Goal: Task Accomplishment & Management: Use online tool/utility

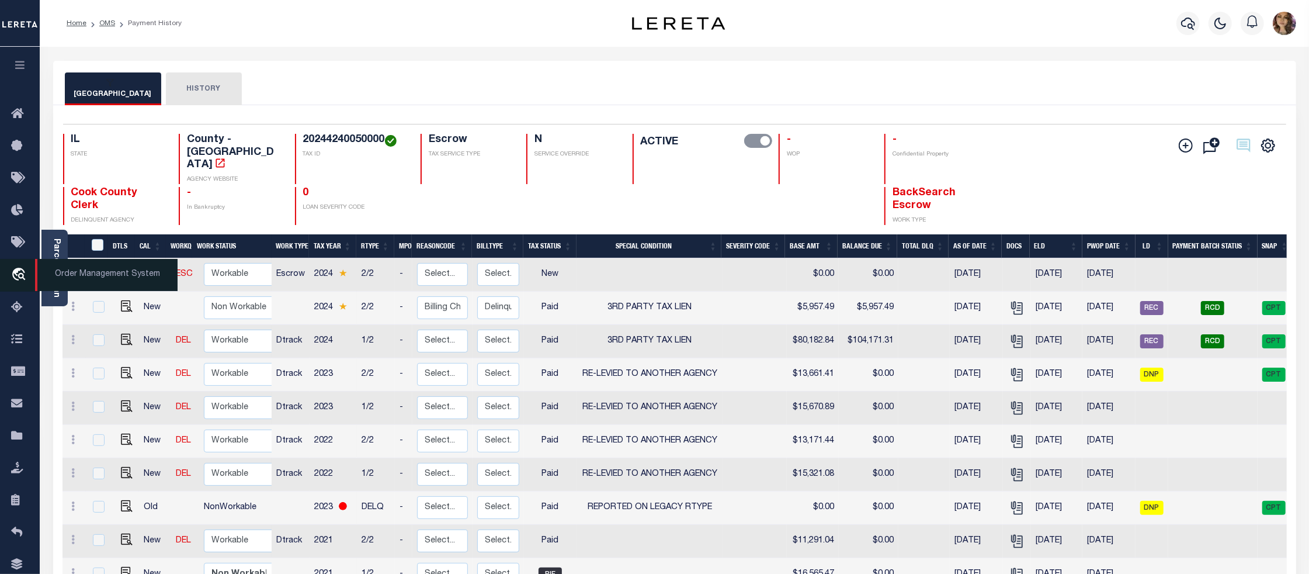
click at [104, 280] on span "Order Management System" at bounding box center [106, 275] width 143 height 32
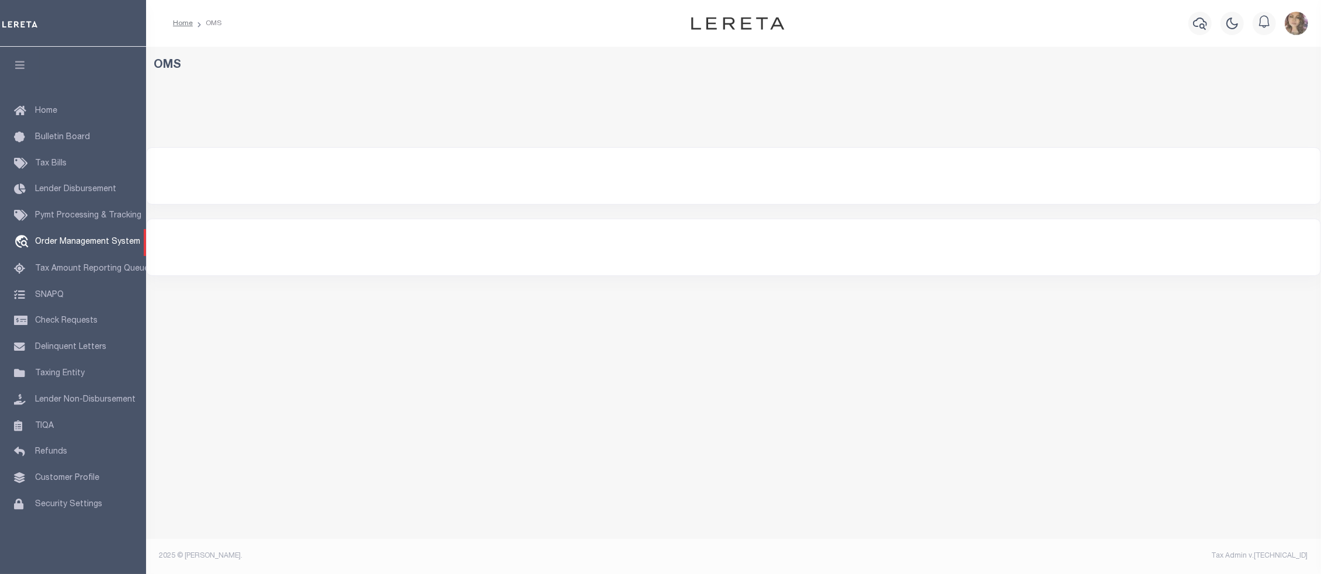
select select "200"
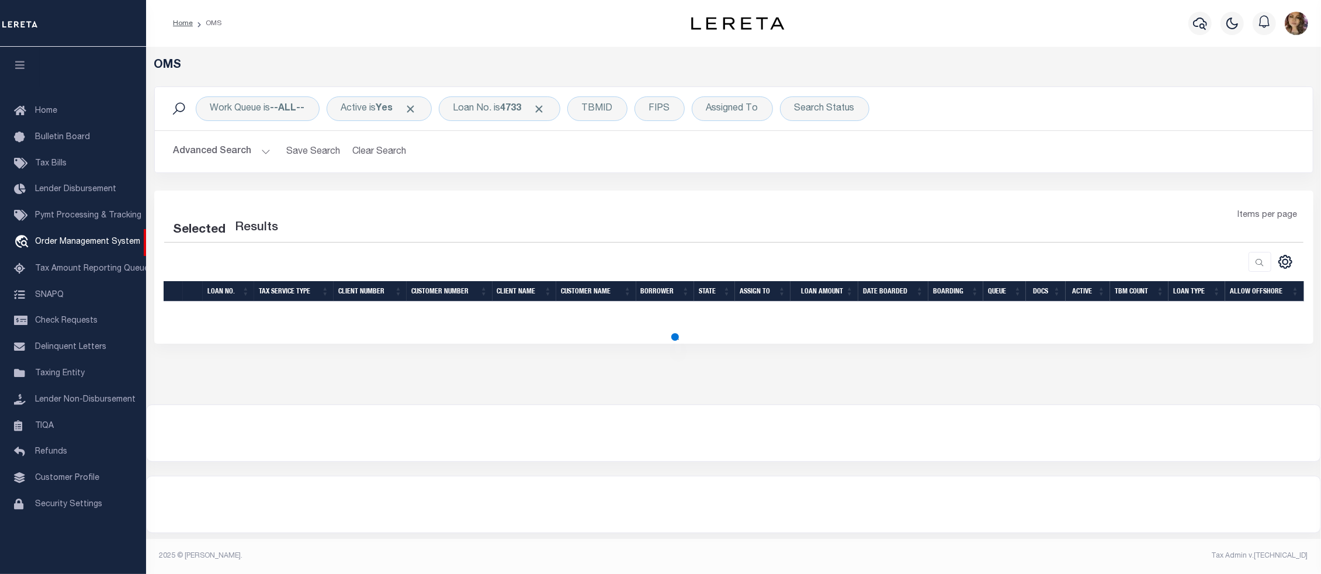
select select "200"
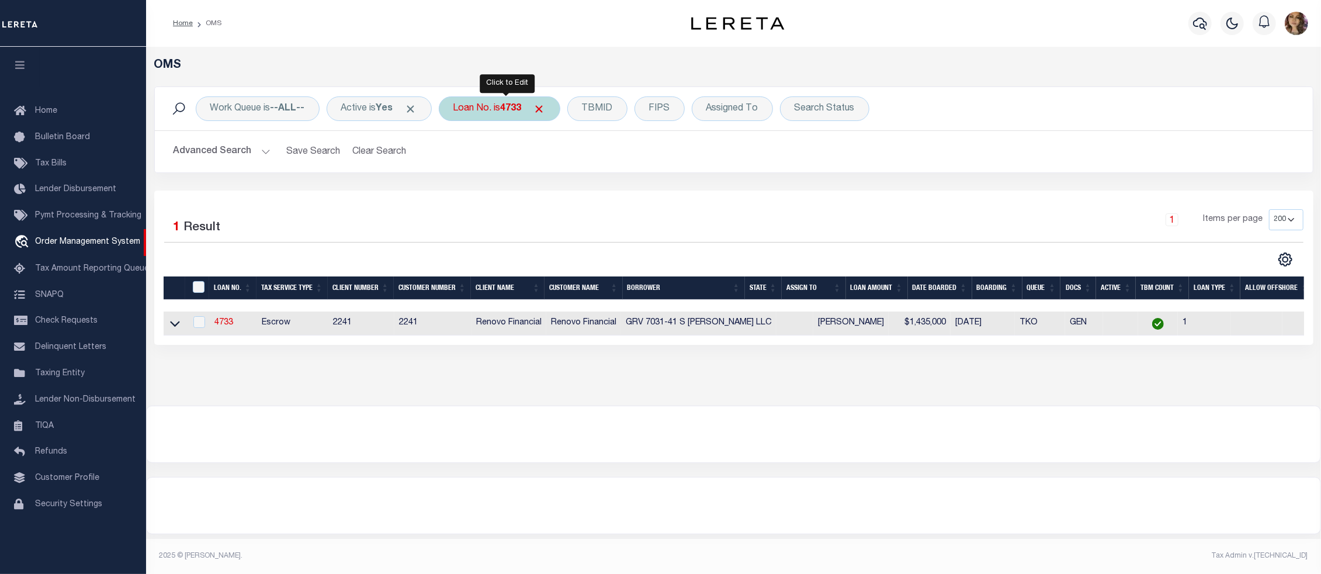
click at [507, 106] on div "Loan No. is 4733" at bounding box center [500, 108] width 122 height 25
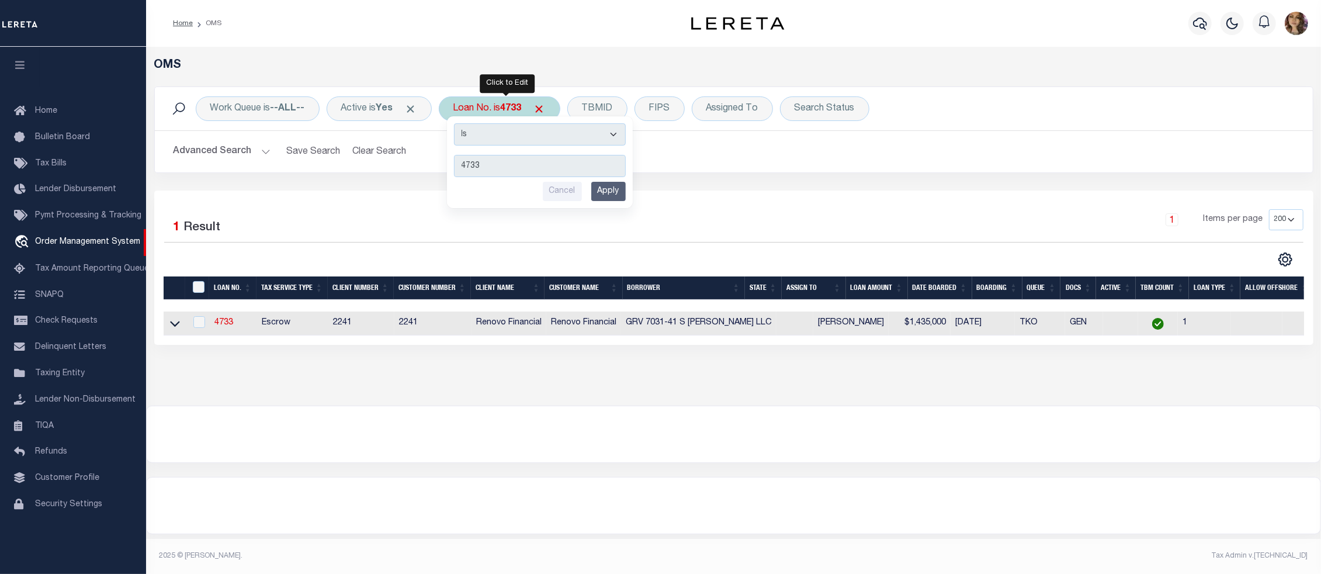
type input "3924"
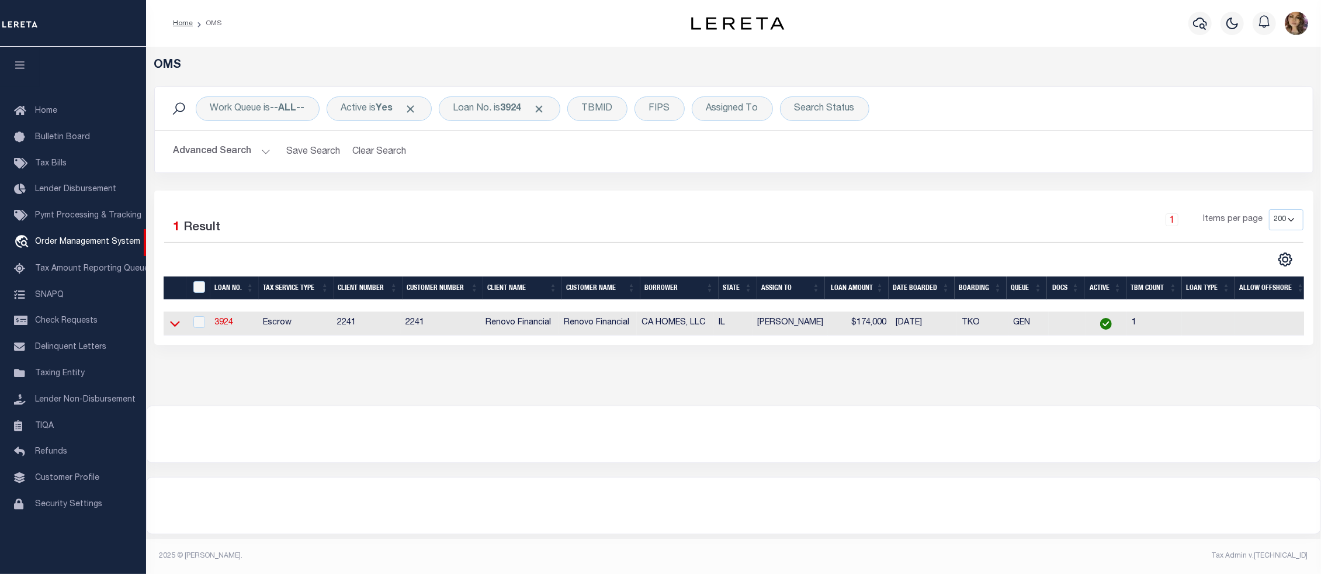
click at [174, 327] on icon at bounding box center [175, 324] width 10 height 6
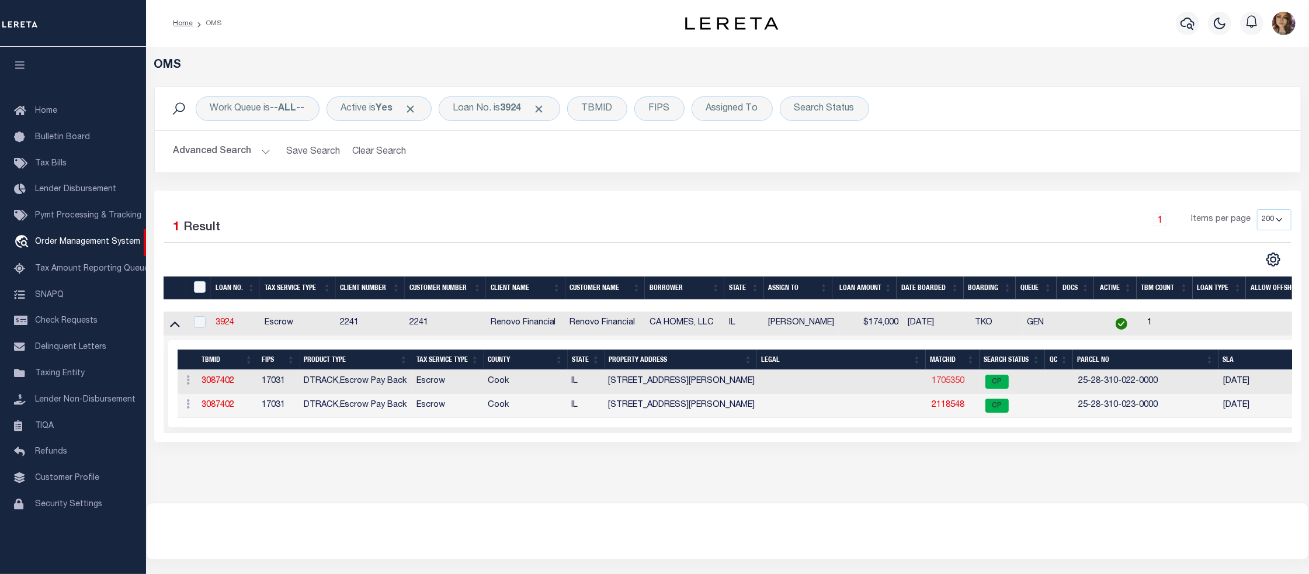
click at [953, 381] on link "1705350" at bounding box center [948, 381] width 33 height 8
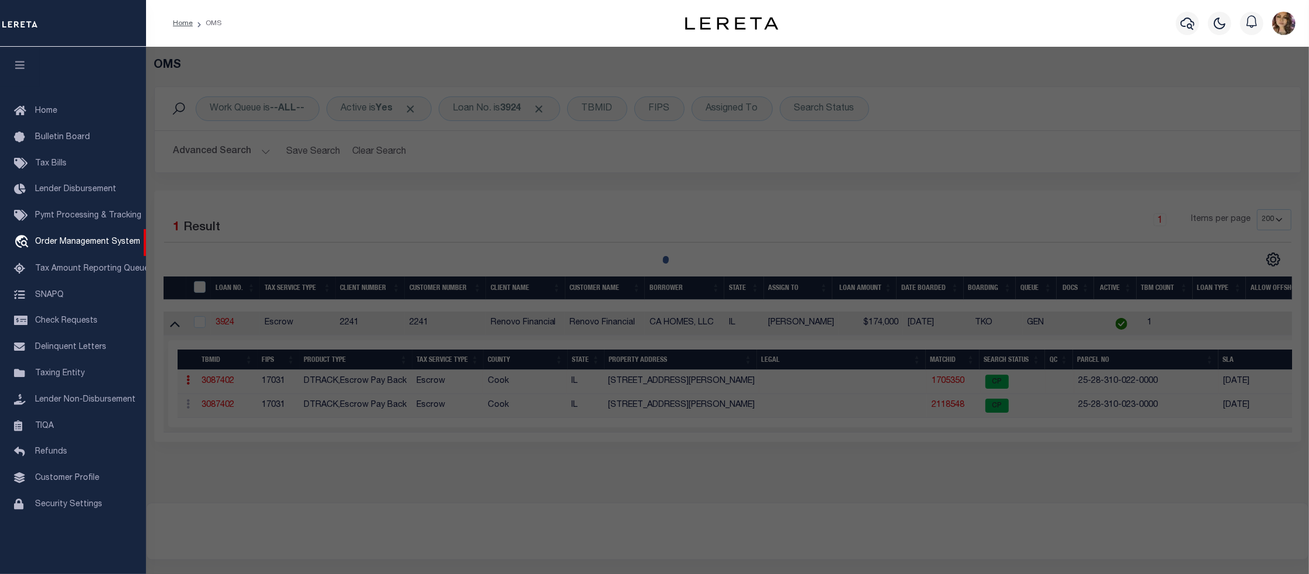
checkbox input "false"
select select "CP"
type input "CA HOMES LLC"
select select
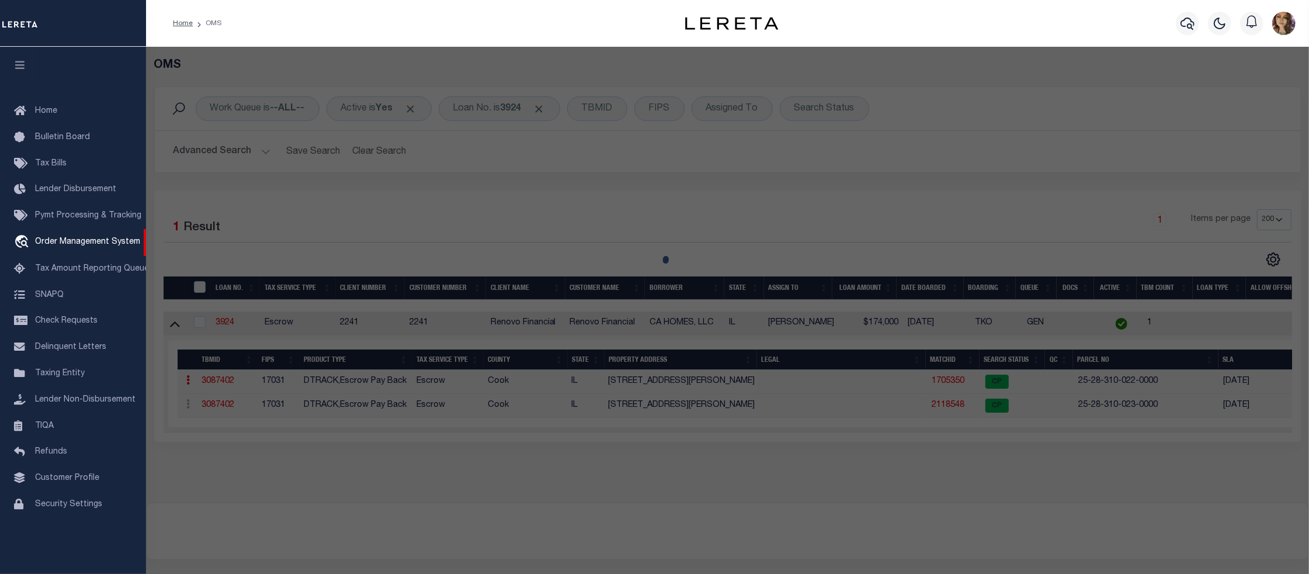
type input "12400 S LOWE AVE"
checkbox input "false"
type input "CHICAGO IL 60628"
type textarea "Lot Size (SqFt): 3,071 Building (SqFt): 1,090"
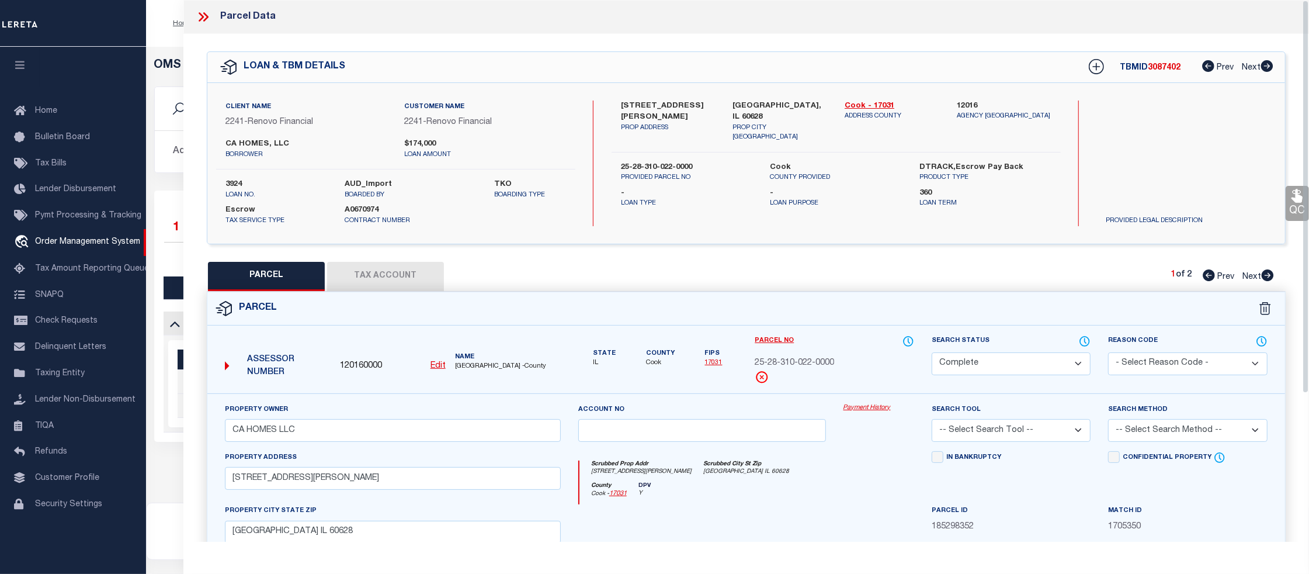
click at [867, 410] on link "Payment History" at bounding box center [879, 408] width 71 height 10
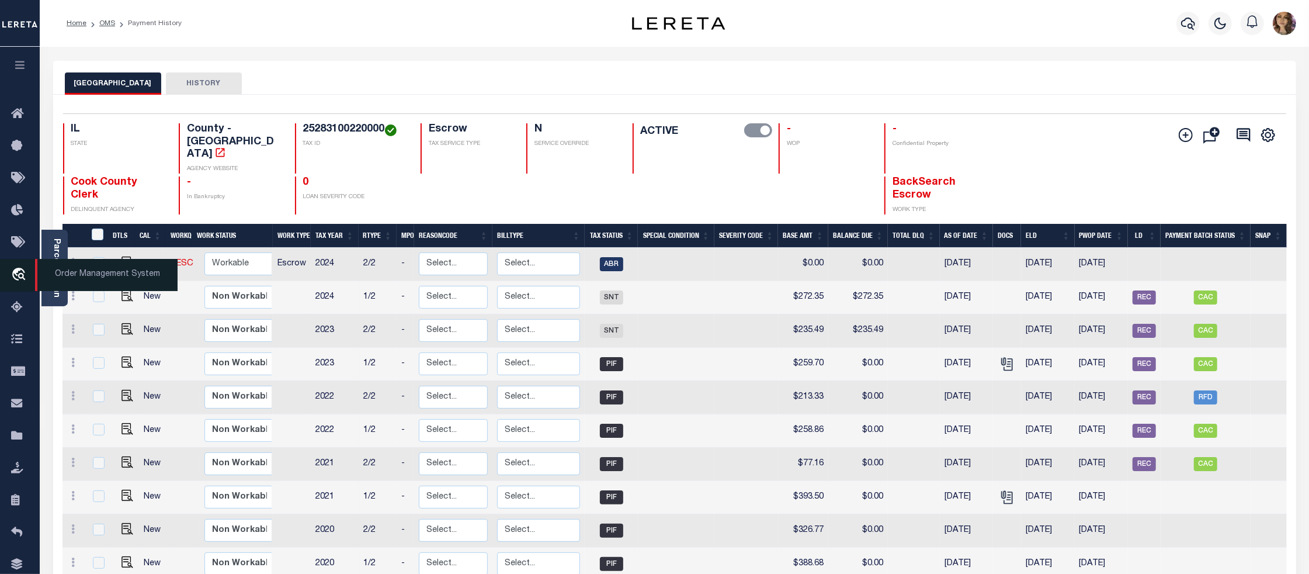
click at [71, 273] on span "Order Management System" at bounding box center [106, 275] width 143 height 32
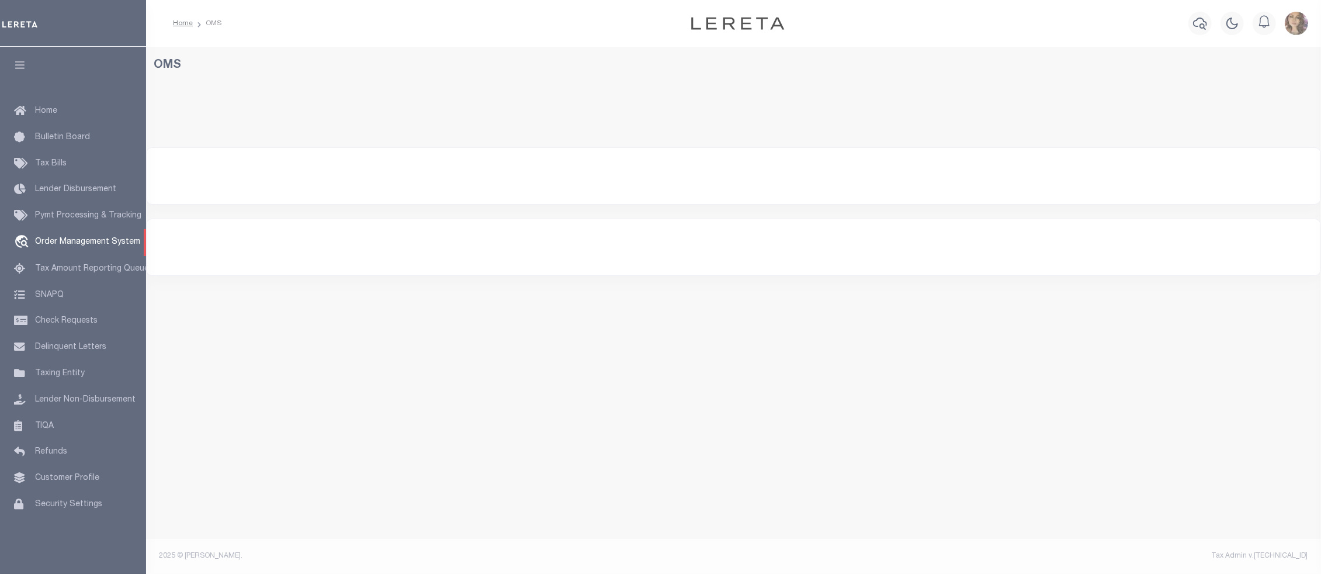
select select "200"
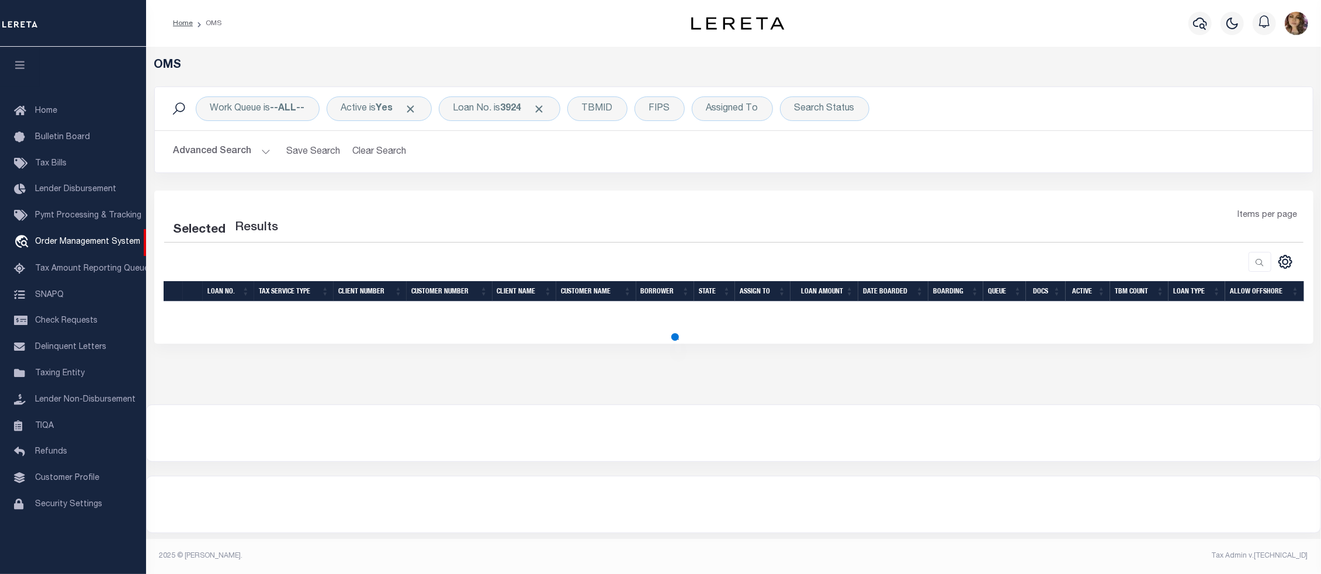
select select "200"
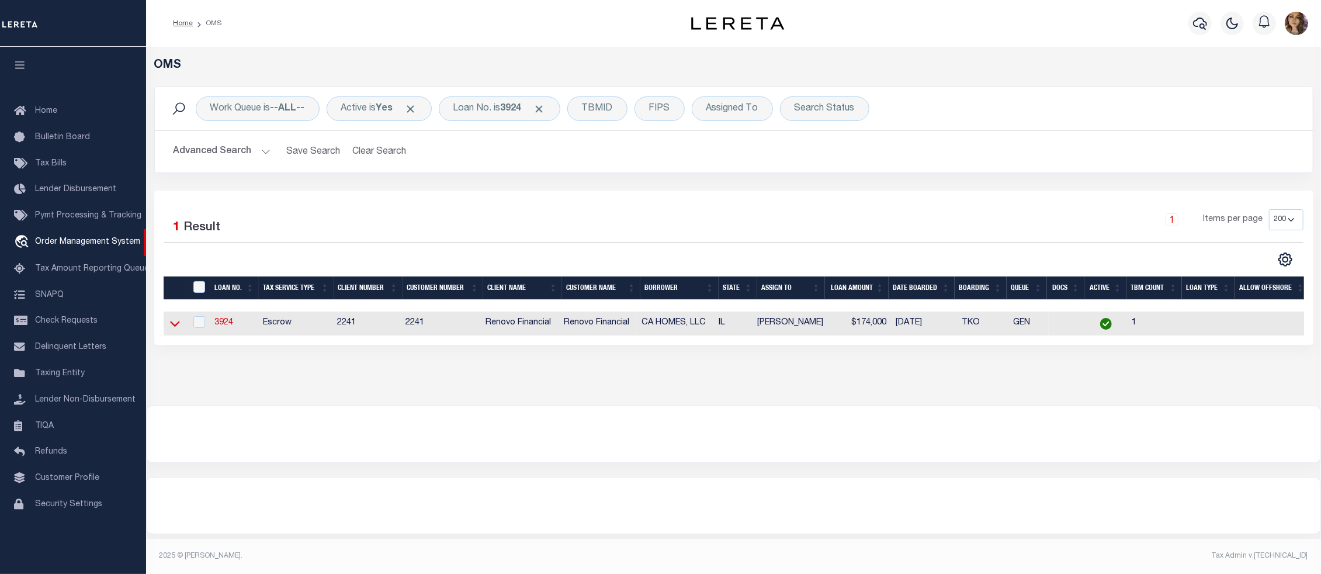
click at [174, 328] on icon at bounding box center [175, 323] width 10 height 12
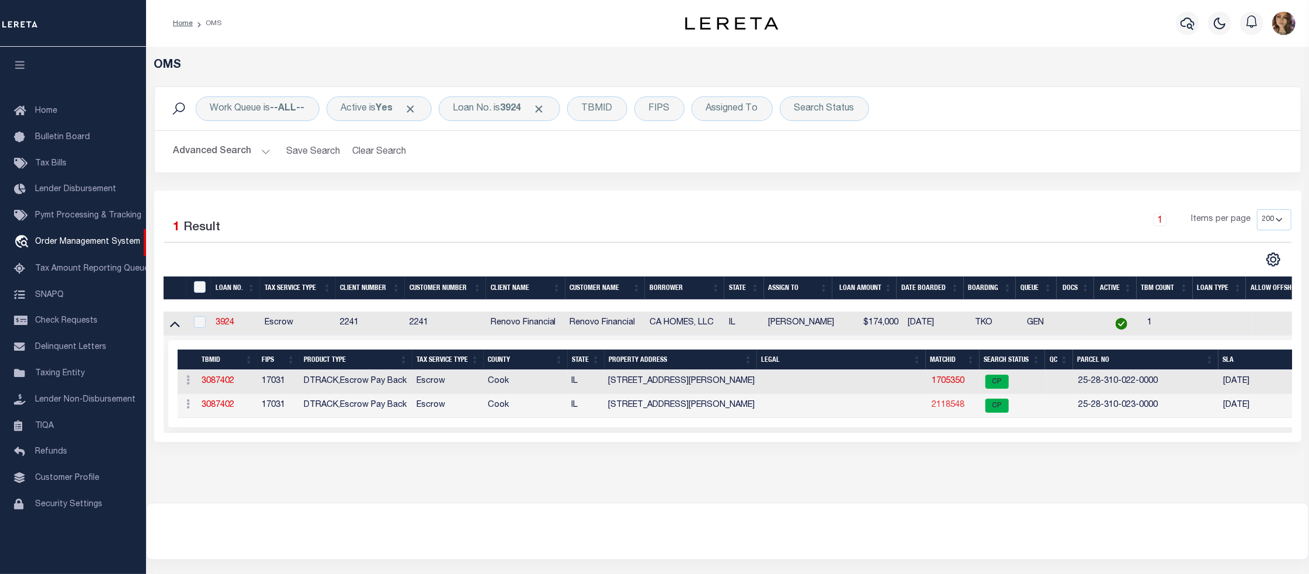
click at [956, 409] on link "2118548" at bounding box center [948, 405] width 33 height 8
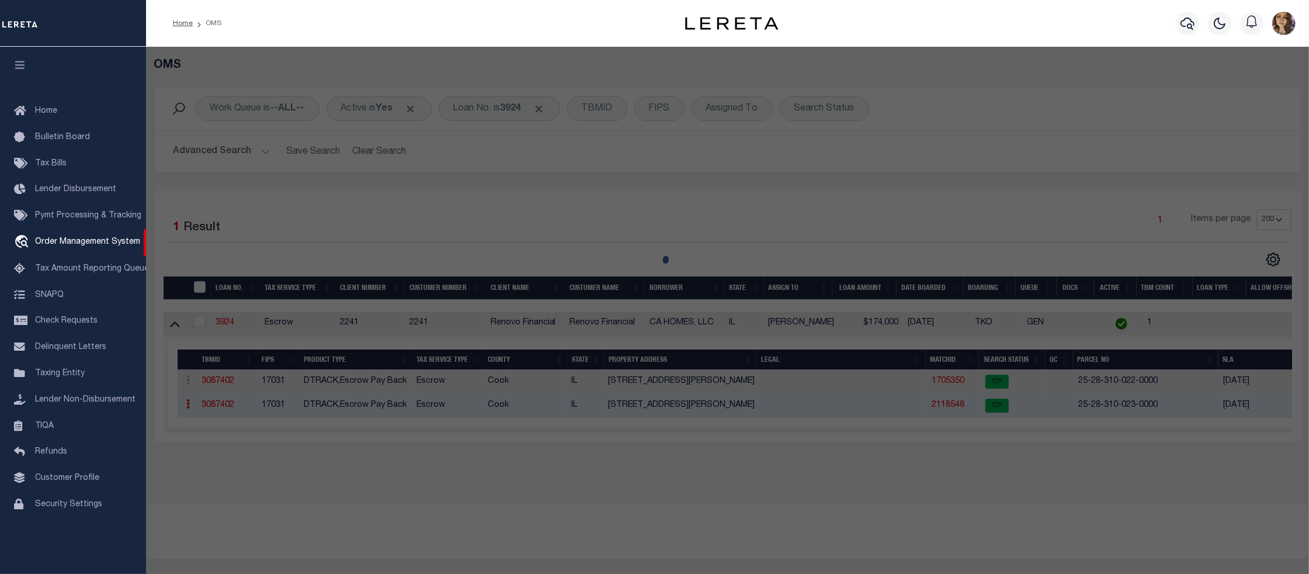
checkbox input "false"
select select "CP"
type input "OGUNDIPE WILLA M"
select select
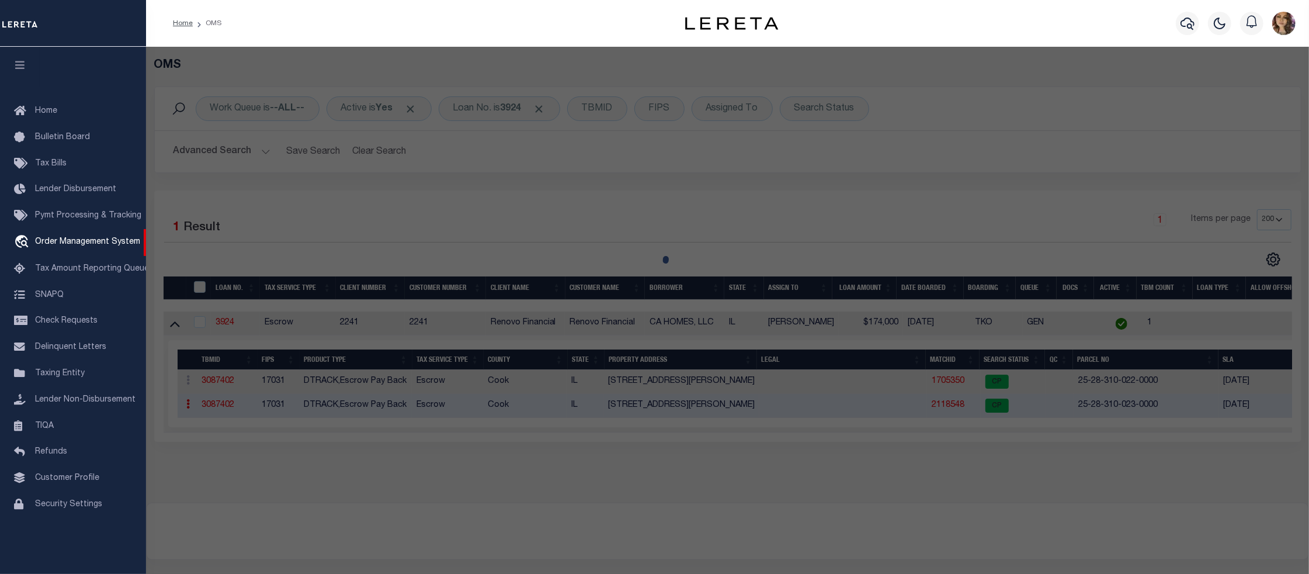
type input "12402 S LOWE AVE"
checkbox input "false"
type input "CHICAGO, IL 60628-7037"
type textarea "Census Tract / Block: 5305.03 / 2 Township-Range-Sect: 37-14-28"
type textarea "Spoke with tax department state 2022 tax year was SOLD – redemption bill for th…"
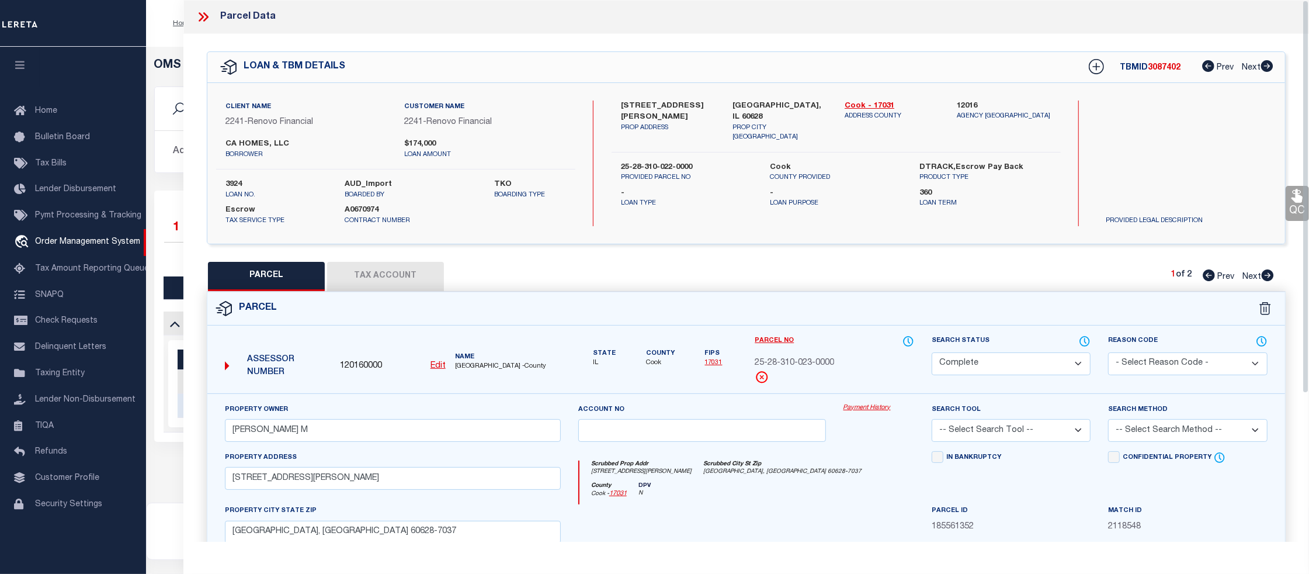
click at [866, 410] on link "Payment History" at bounding box center [879, 408] width 71 height 10
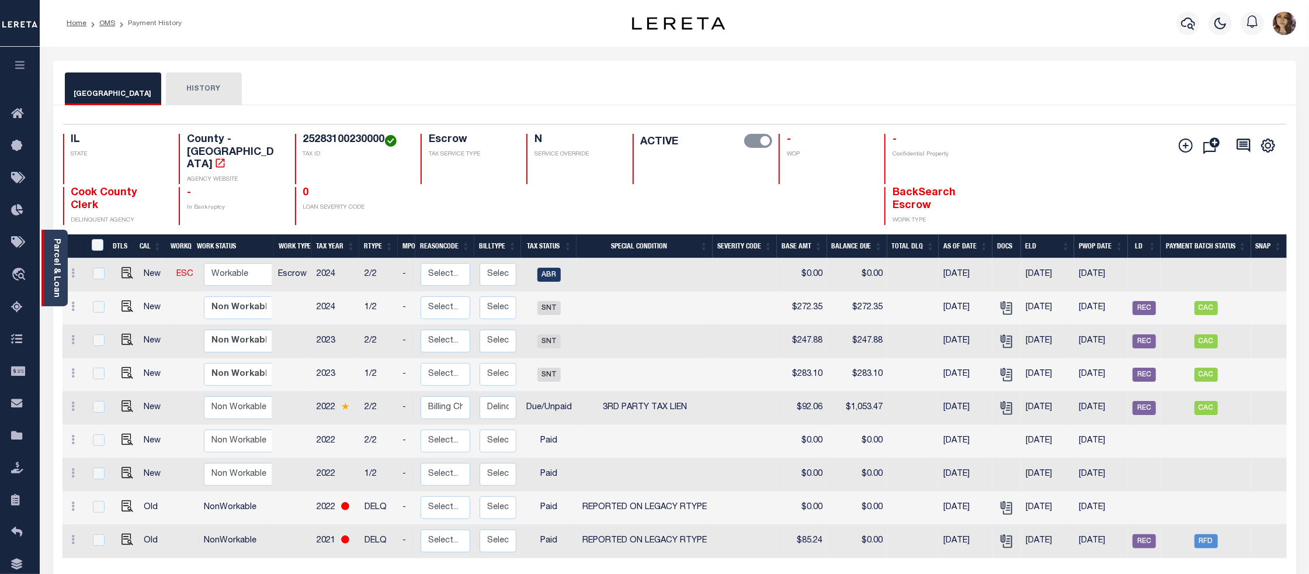
click at [57, 248] on link "Parcel & Loan" at bounding box center [56, 267] width 8 height 59
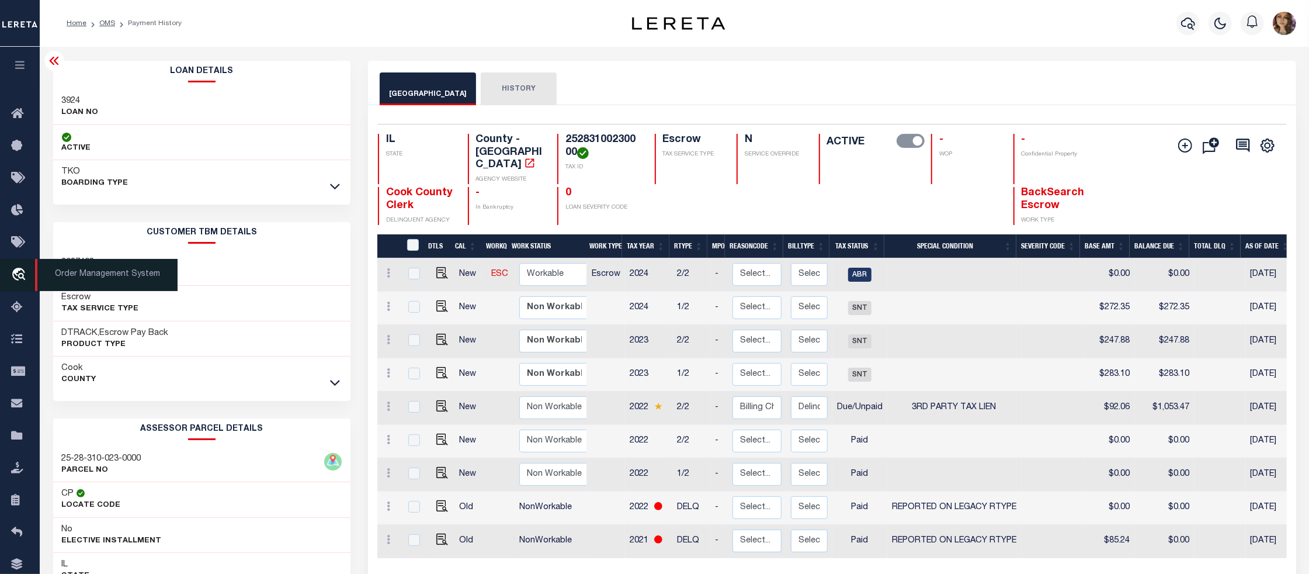
click at [97, 274] on span "Order Management System" at bounding box center [106, 275] width 143 height 32
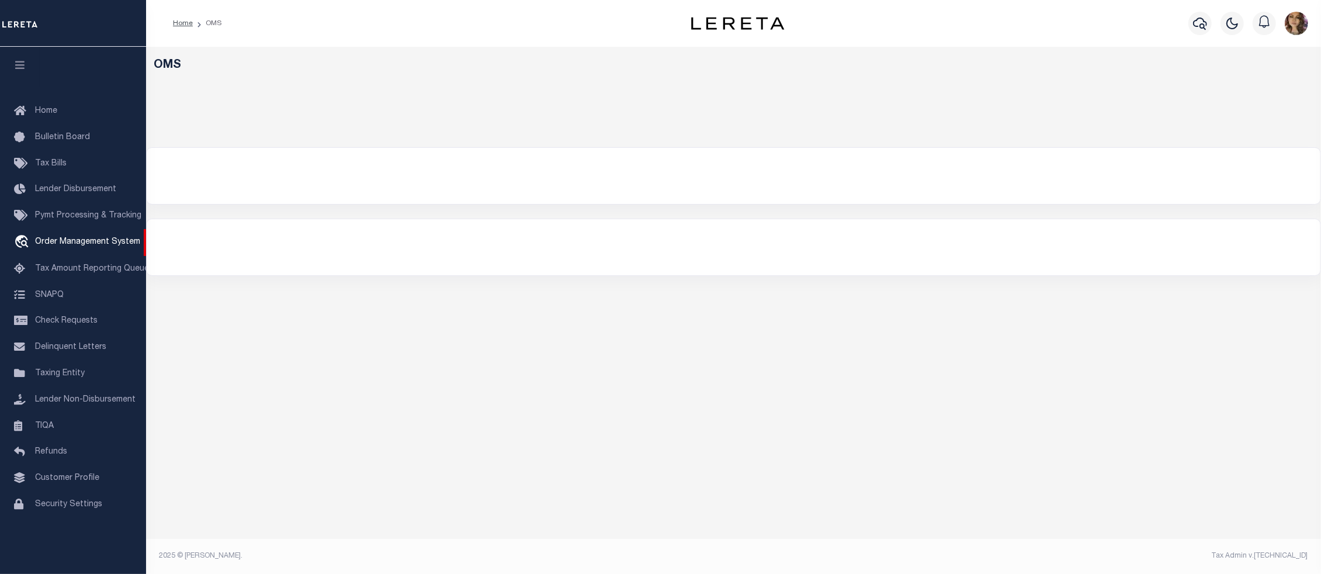
select select "200"
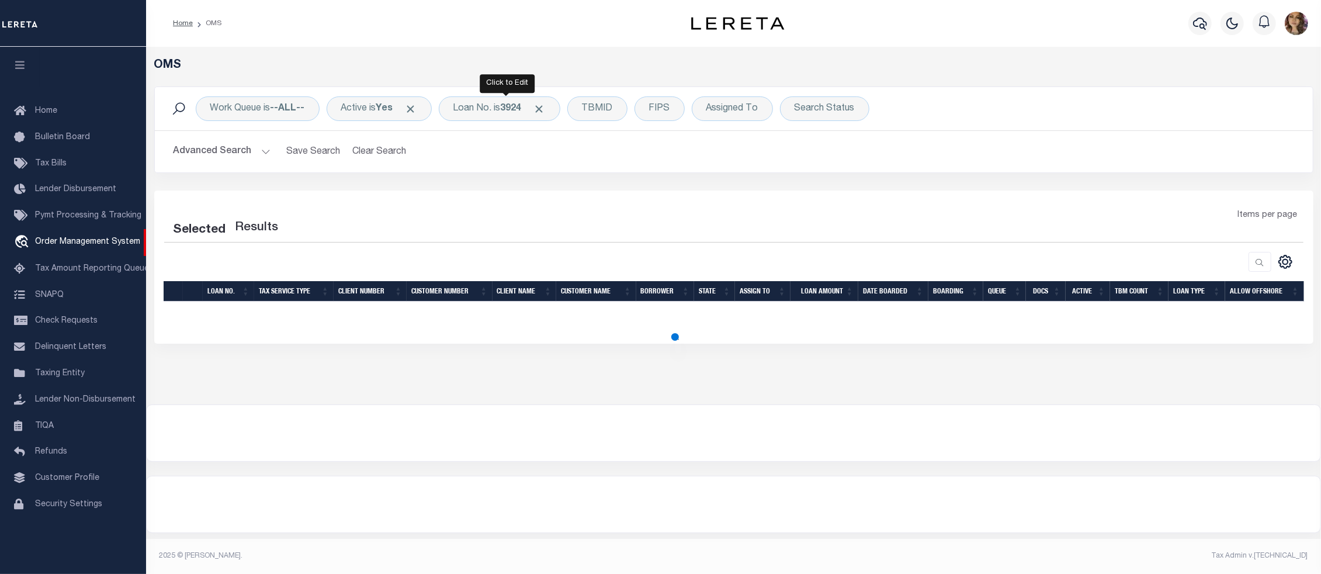
select select "200"
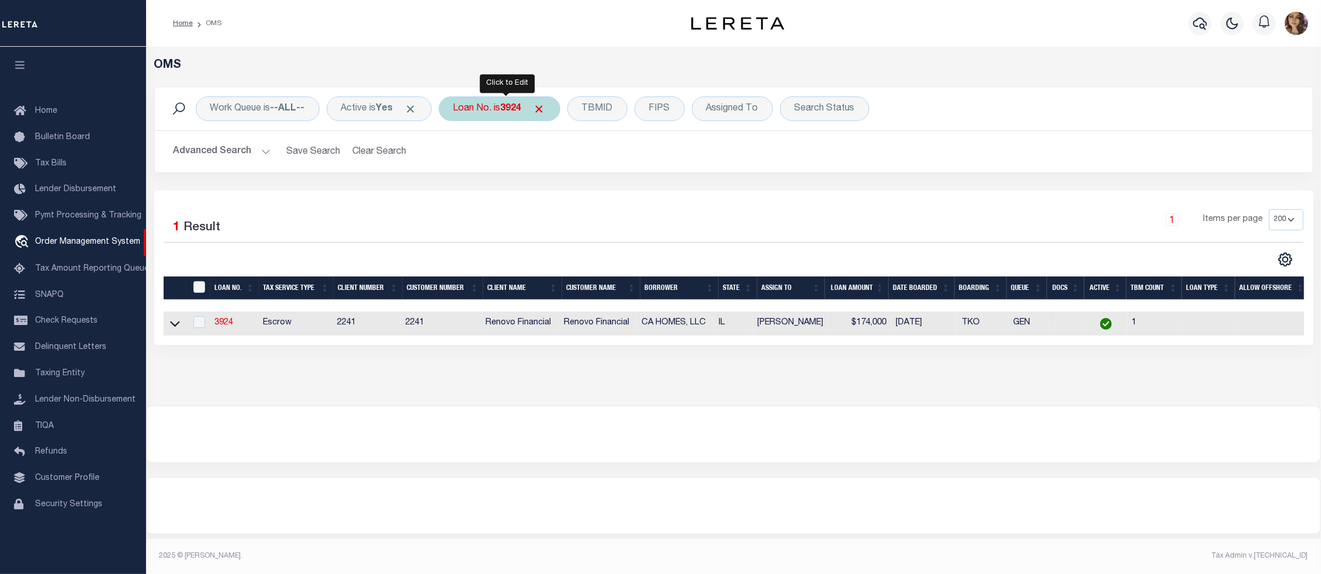
click at [501, 111] on div "Loan No. is 3924" at bounding box center [500, 108] width 122 height 25
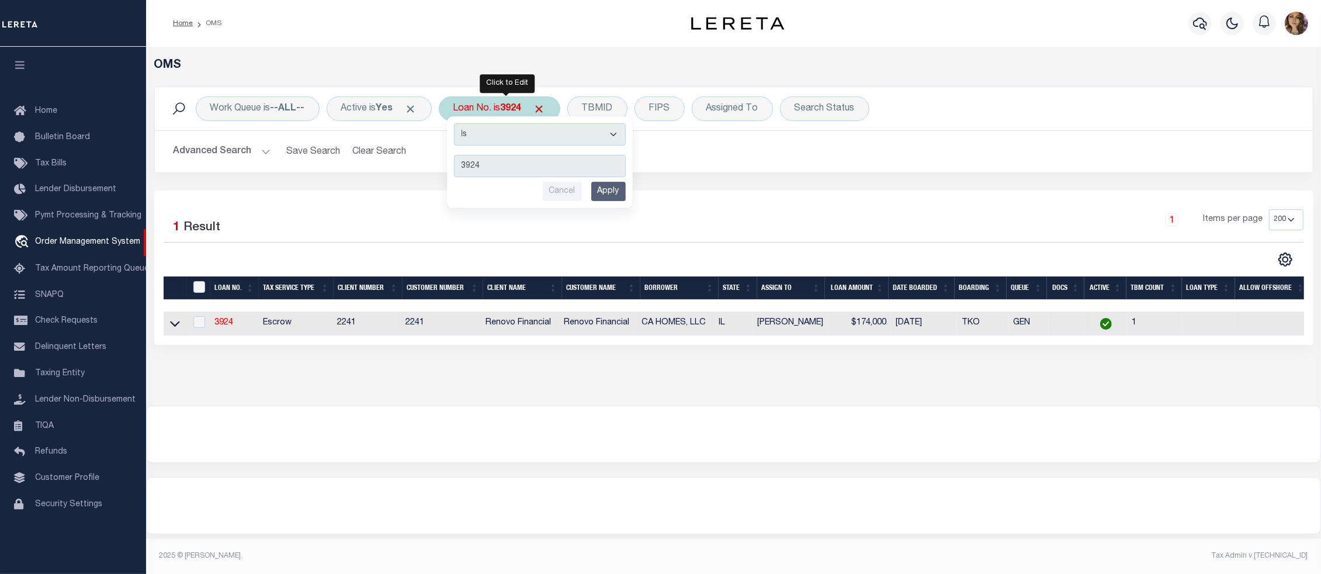
type input "305635"
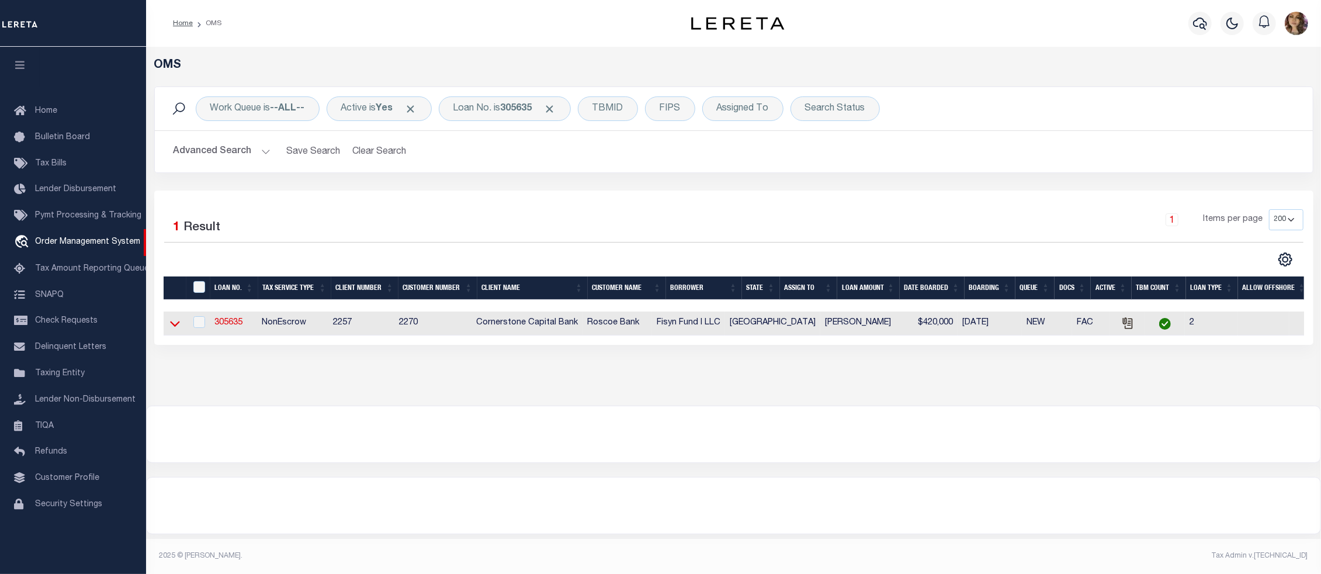
click at [174, 329] on icon at bounding box center [175, 323] width 10 height 12
